Goal: Check status: Check status

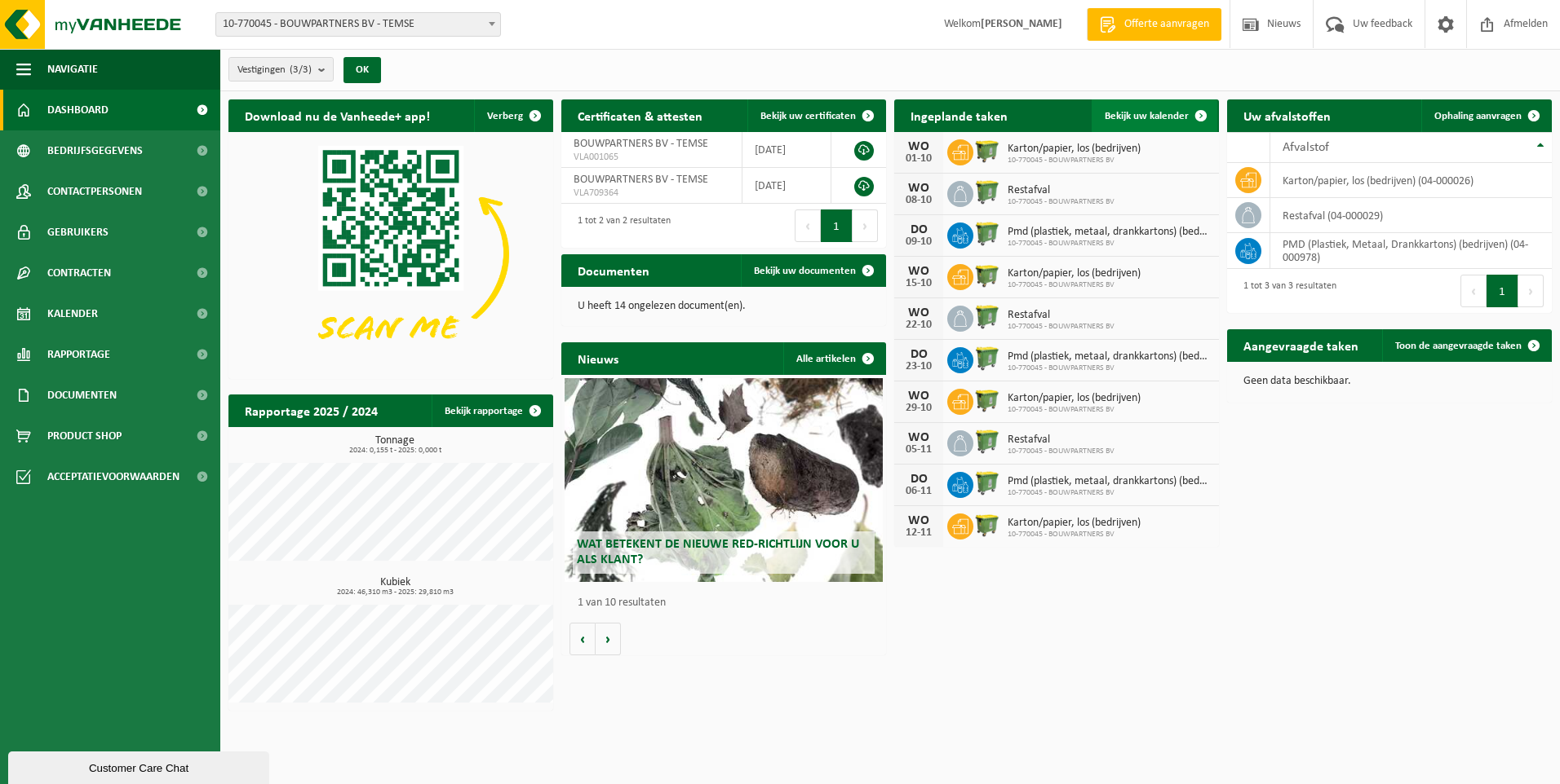
click at [1138, 118] on span "Bekijk uw kalender" at bounding box center [1146, 116] width 84 height 10
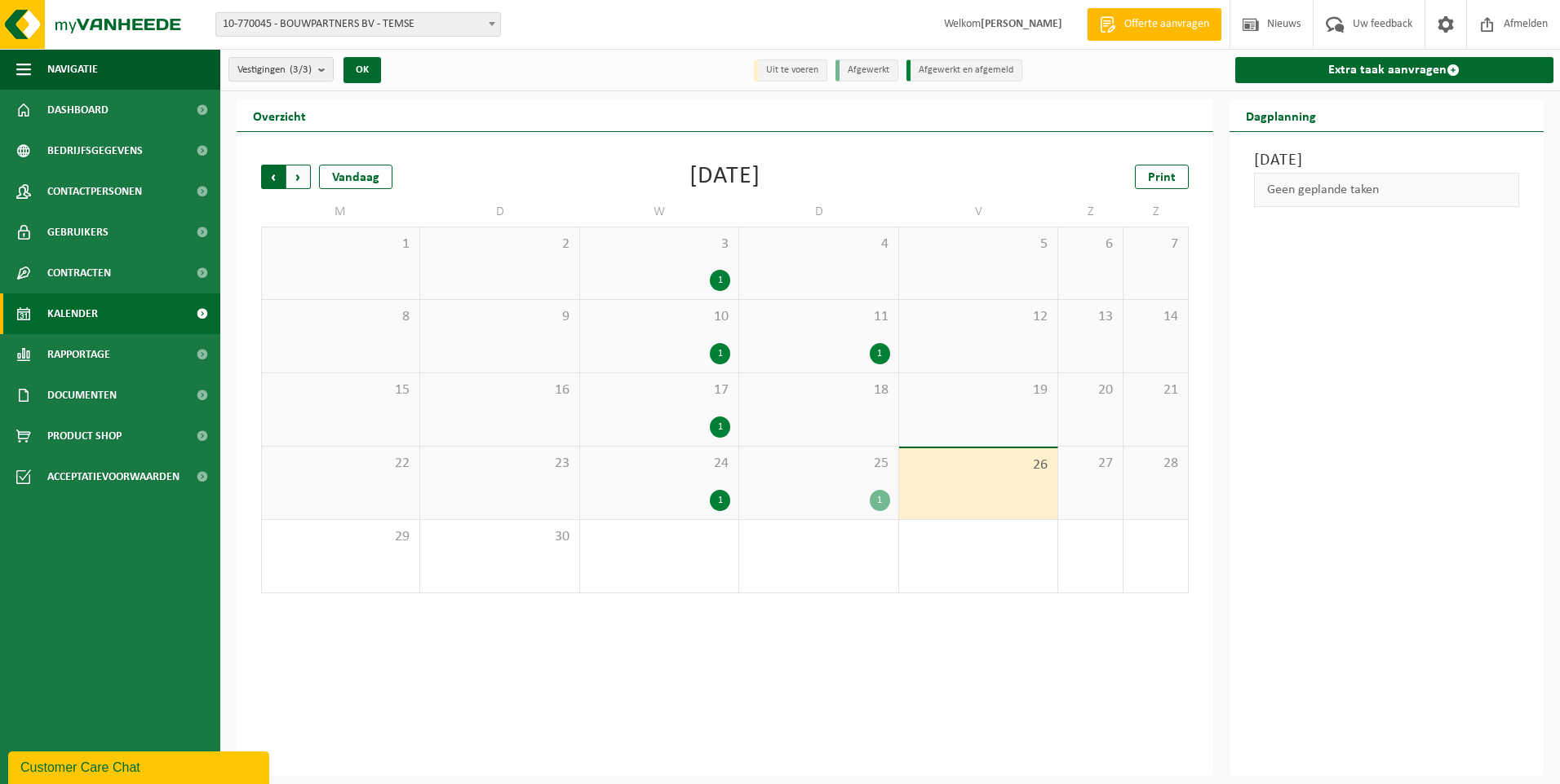
click at [295, 177] on span "Volgende" at bounding box center [299, 177] width 25 height 25
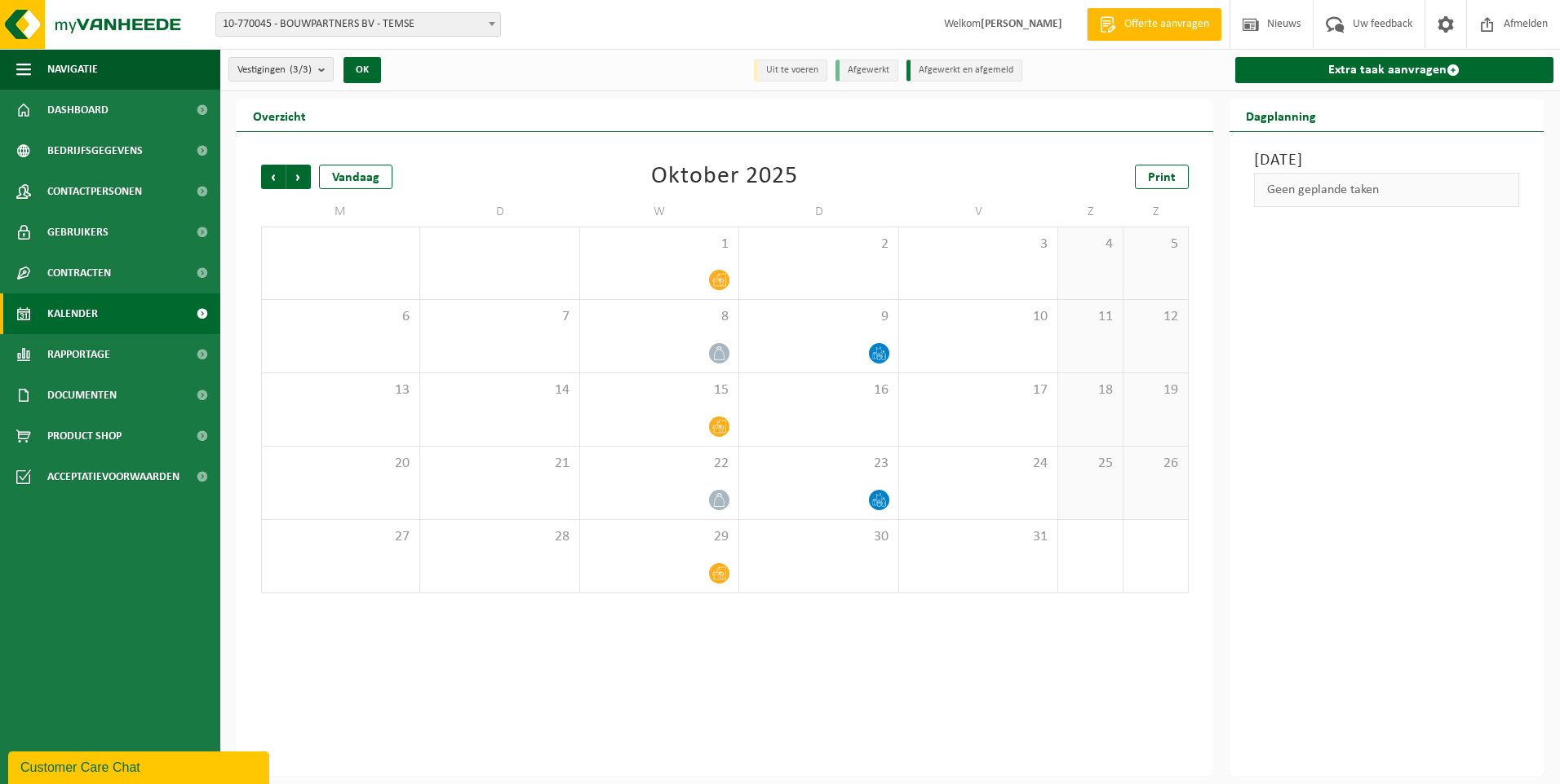
click at [295, 177] on span "Volgende" at bounding box center [299, 177] width 25 height 25
click at [1172, 188] on link "Print" at bounding box center [1161, 177] width 54 height 25
click at [300, 178] on span "Volgende" at bounding box center [299, 177] width 25 height 25
click at [265, 175] on span "Vorige" at bounding box center [273, 177] width 25 height 25
